Goal: Information Seeking & Learning: Learn about a topic

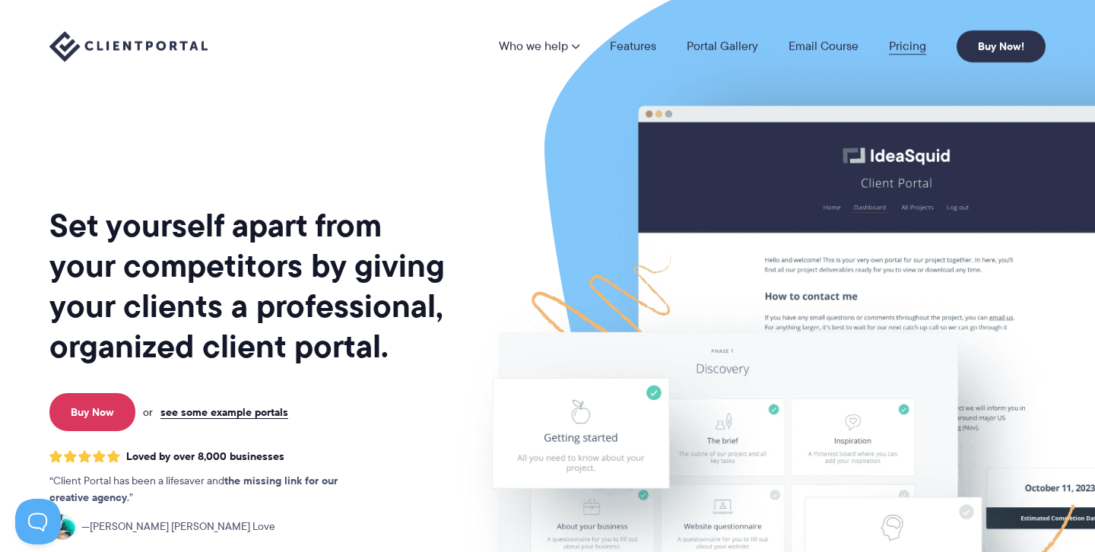
click at [896, 46] on link "Pricing" at bounding box center [907, 46] width 37 height 12
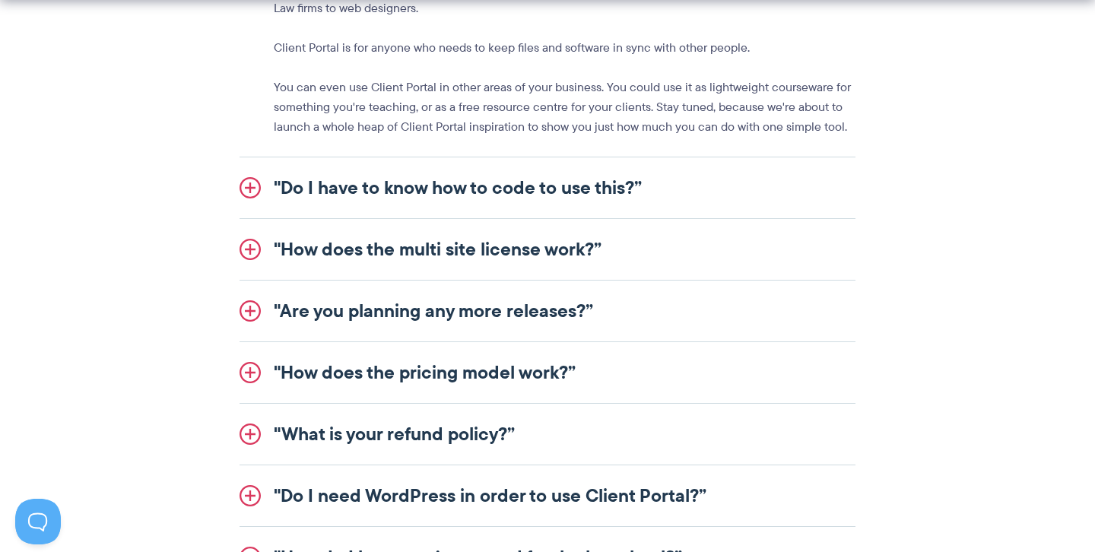
scroll to position [1895, 0]
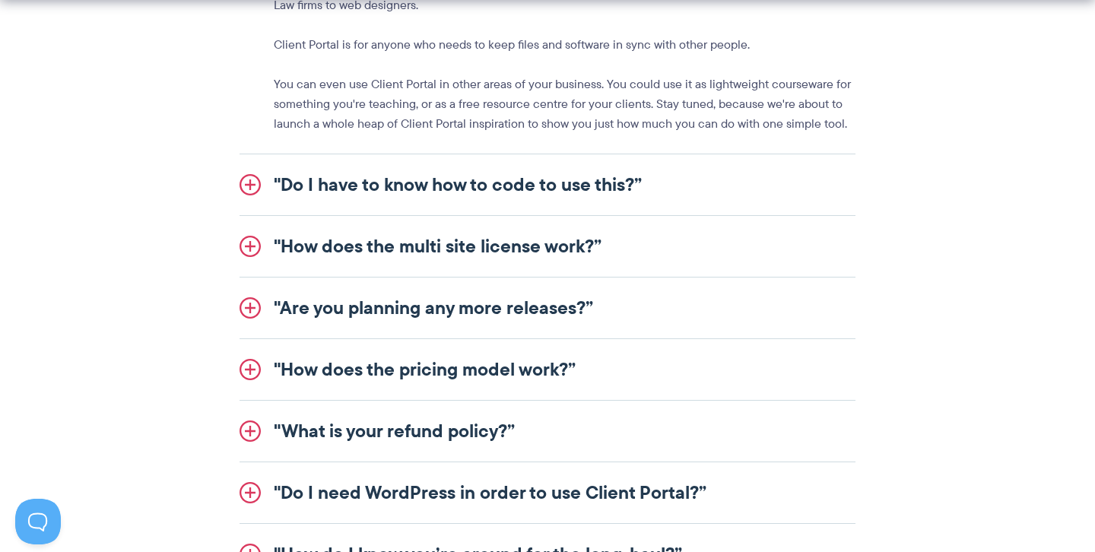
click at [547, 187] on link ""Do I have to know how to code to use this?”" at bounding box center [547, 184] width 616 height 61
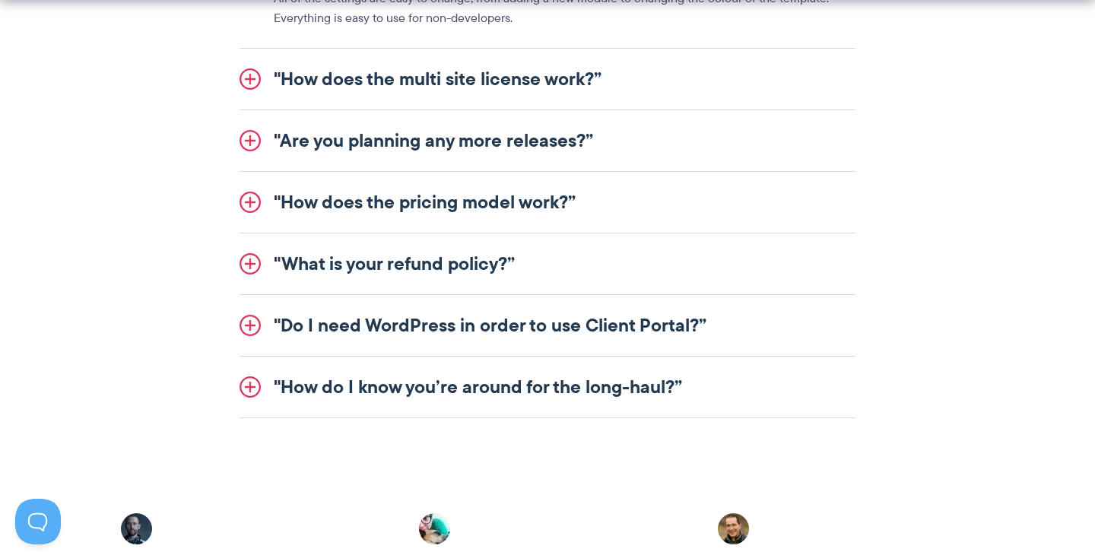
scroll to position [2011, 0]
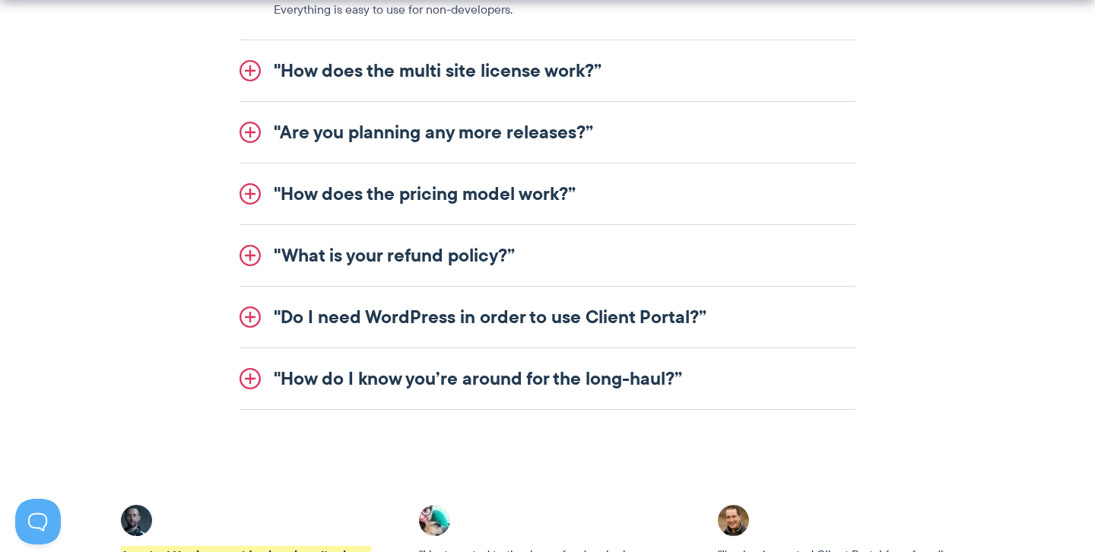
click at [541, 201] on link ""How does the pricing model work?”" at bounding box center [547, 193] width 616 height 61
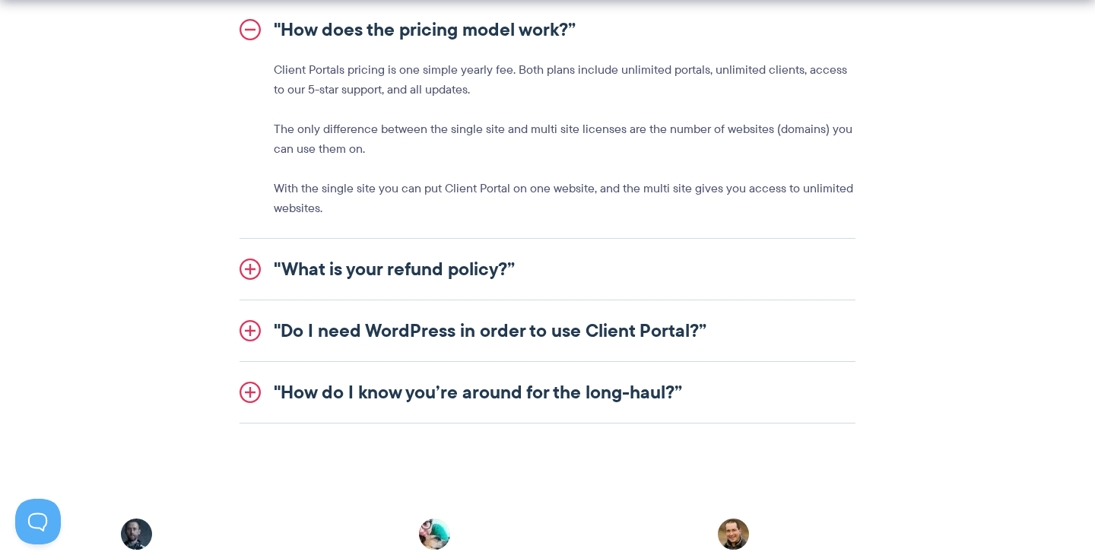
scroll to position [2058, 0]
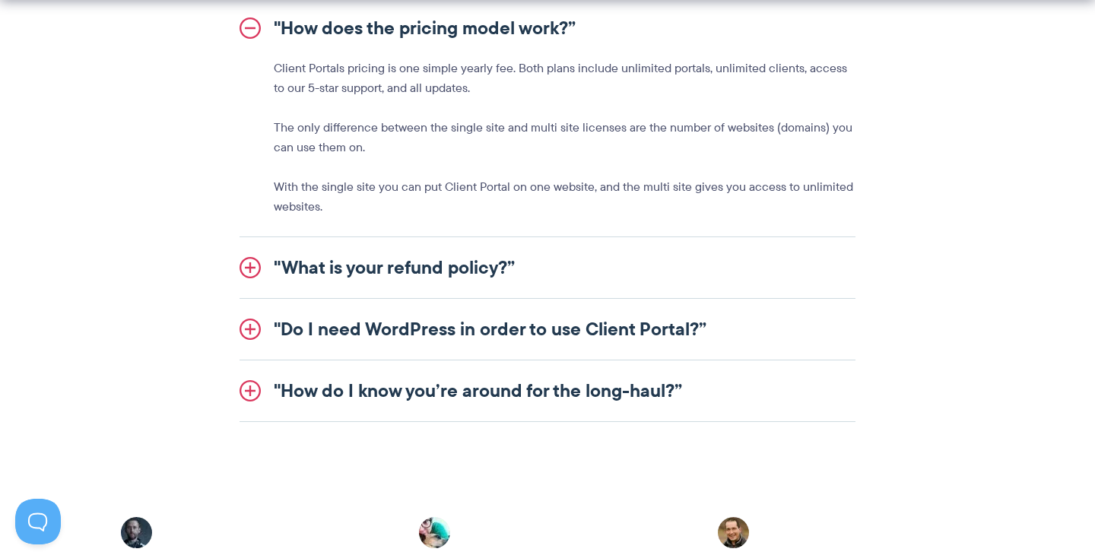
click at [503, 258] on link ""What is your refund policy?”" at bounding box center [547, 267] width 616 height 61
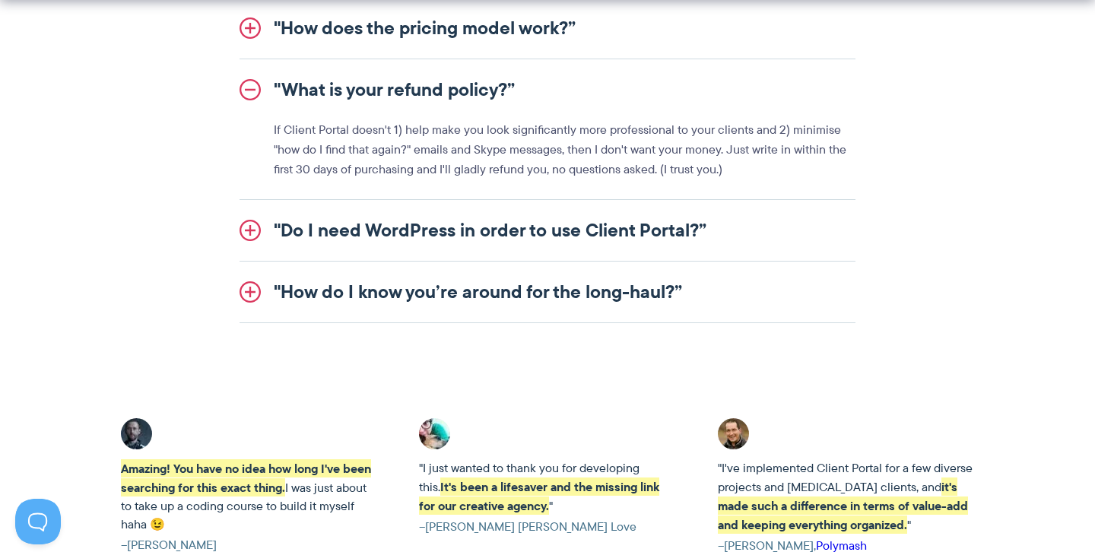
click at [499, 233] on link ""Do I need WordPress in order to use Client Portal?”" at bounding box center [547, 230] width 616 height 61
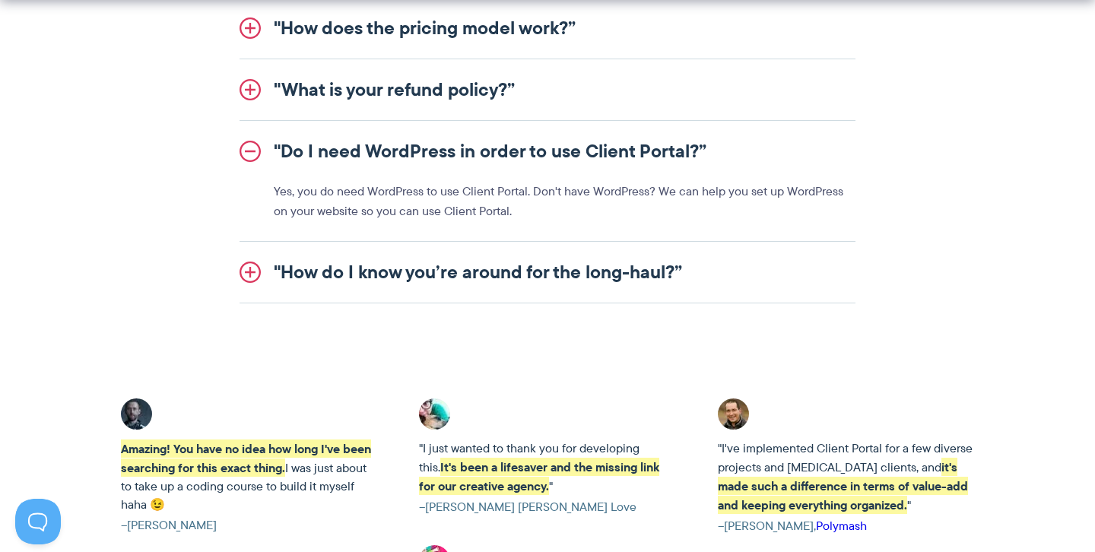
scroll to position [2063, 0]
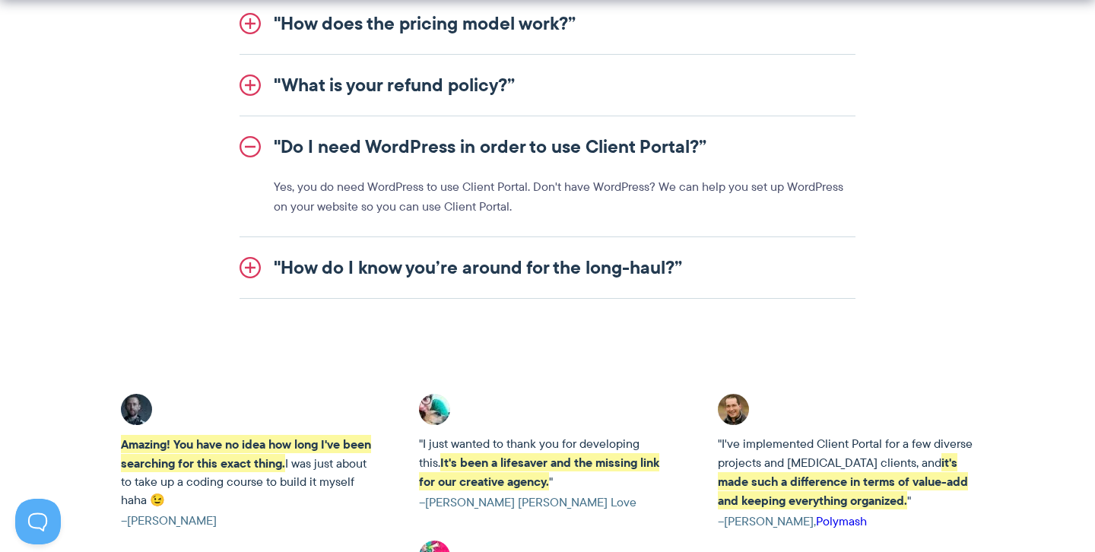
click at [506, 256] on link ""How do I know you’re around for the long-haul?”" at bounding box center [547, 267] width 616 height 61
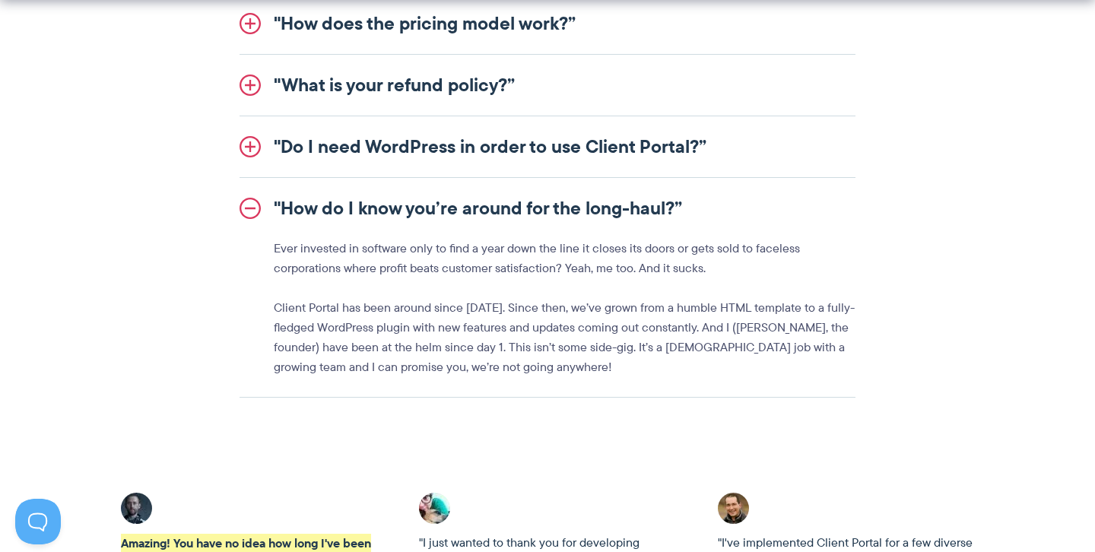
click at [496, 221] on link ""How do I know you’re around for the long-haul?”" at bounding box center [547, 208] width 616 height 61
click at [412, 206] on link ""How do I know you’re around for the long-haul?”" at bounding box center [547, 208] width 616 height 61
click at [255, 205] on link ""How do I know you’re around for the long-haul?”" at bounding box center [547, 208] width 616 height 61
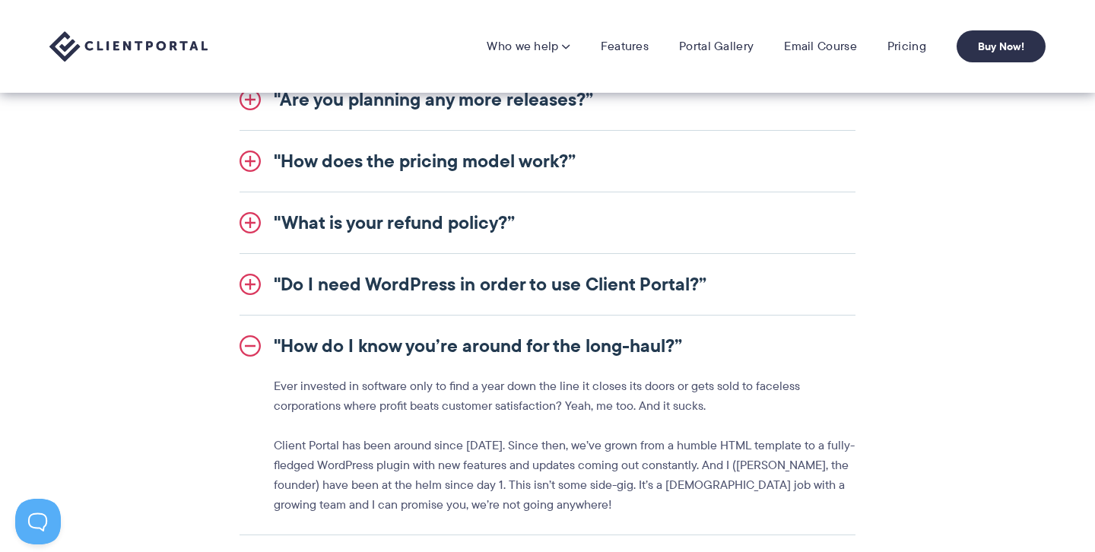
scroll to position [1922, 0]
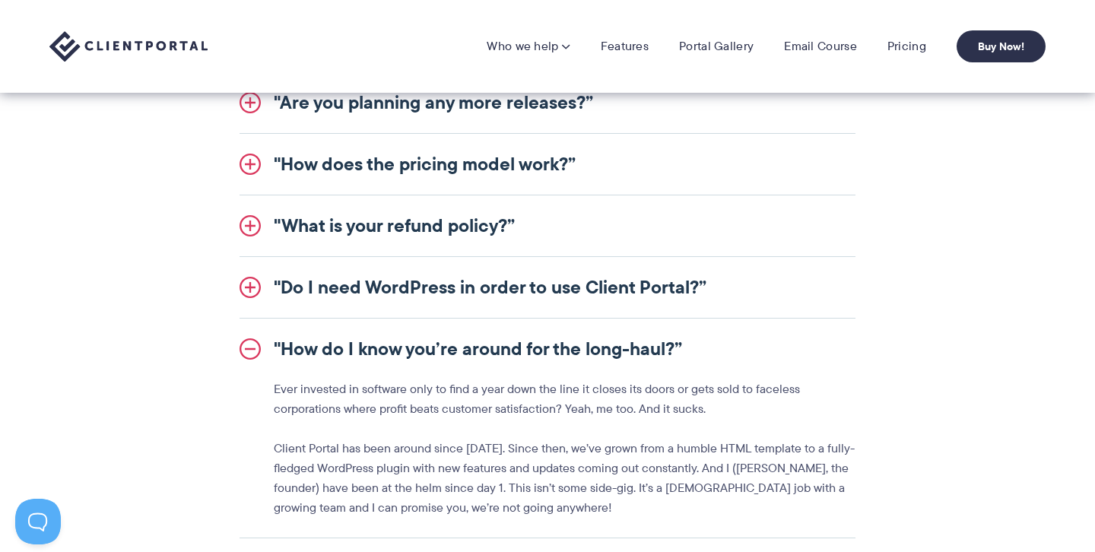
click at [249, 274] on link ""Do I need WordPress in order to use Client Portal?”" at bounding box center [547, 287] width 616 height 61
